Goal: Task Accomplishment & Management: Use online tool/utility

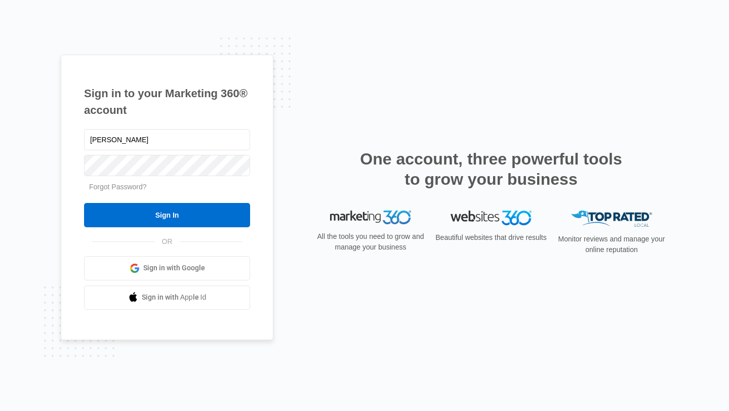
type input "[EMAIL_ADDRESS][DOMAIN_NAME]"
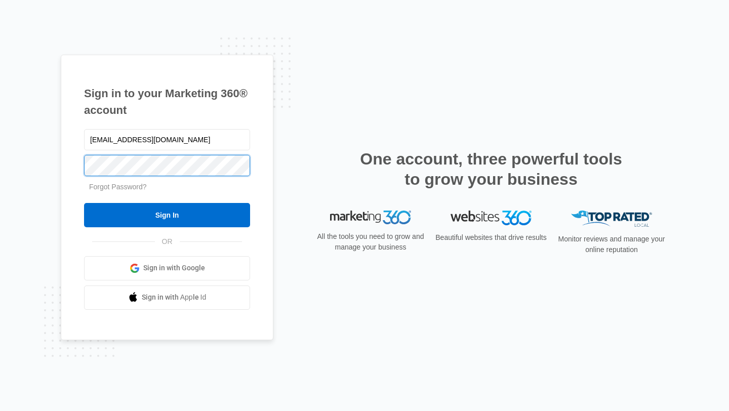
click at [84, 203] on input "Sign In" at bounding box center [167, 215] width 166 height 24
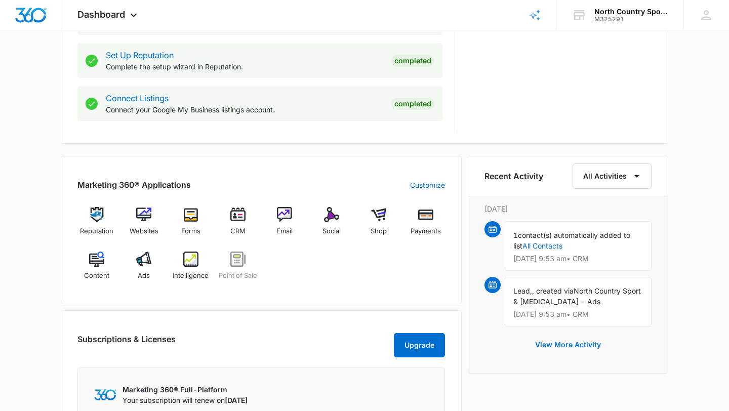
scroll to position [523, 0]
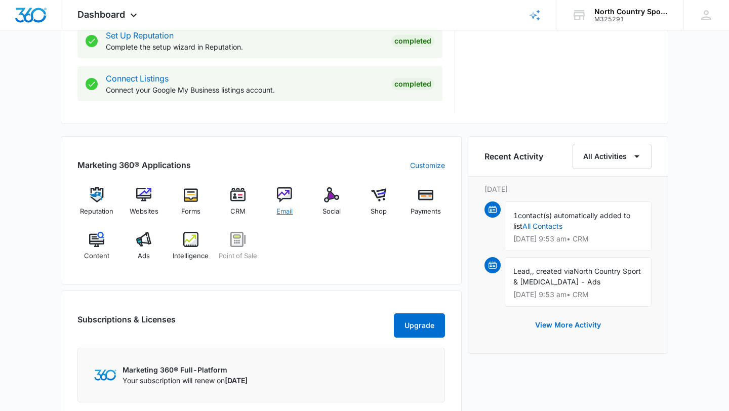
click at [276, 199] on div "Email" at bounding box center [284, 205] width 39 height 36
